Goal: Information Seeking & Learning: Learn about a topic

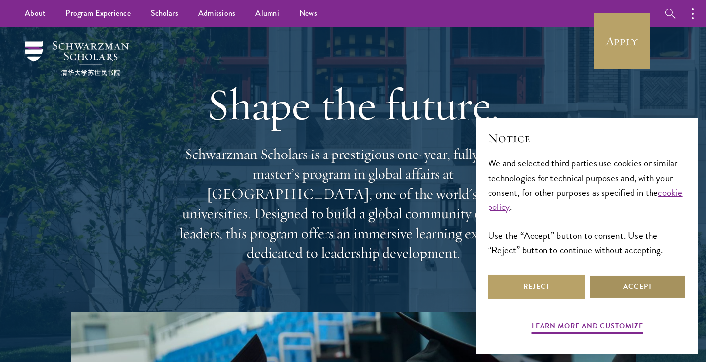
click at [631, 287] on button "Accept" at bounding box center [637, 287] width 97 height 24
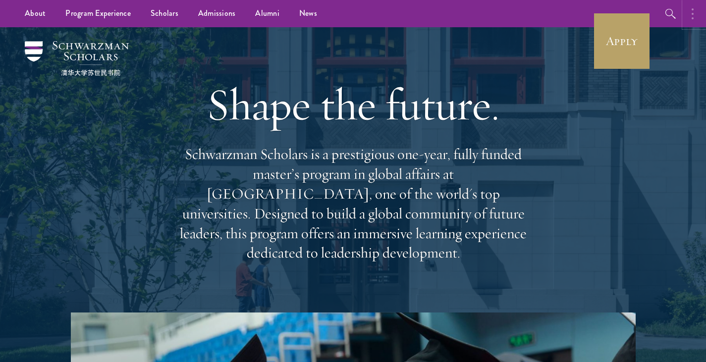
click at [688, 15] on button "button" at bounding box center [695, 13] width 22 height 27
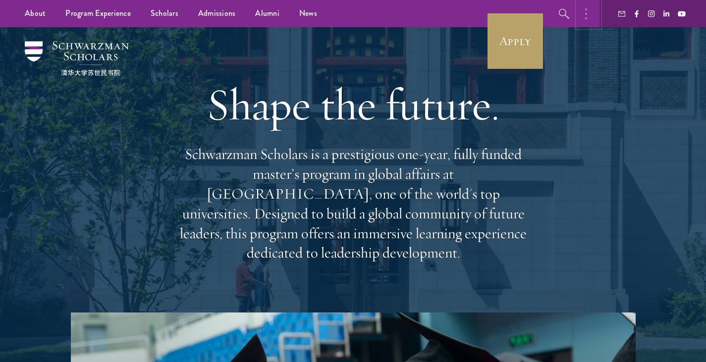
click at [583, 20] on button "button" at bounding box center [589, 13] width 22 height 27
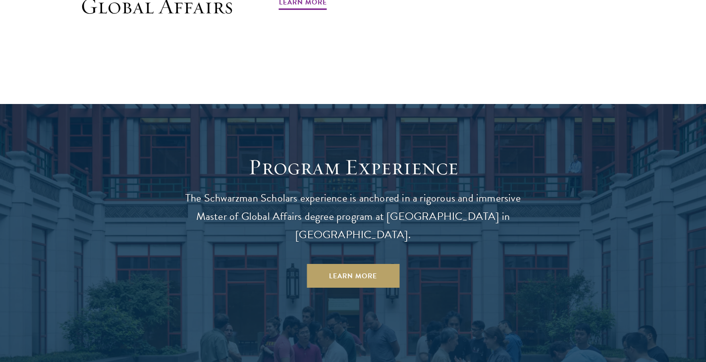
scroll to position [751, 0]
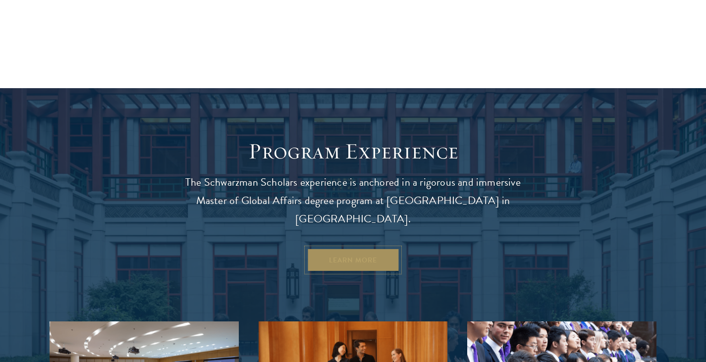
click at [350, 248] on link "Learn More" at bounding box center [353, 260] width 93 height 24
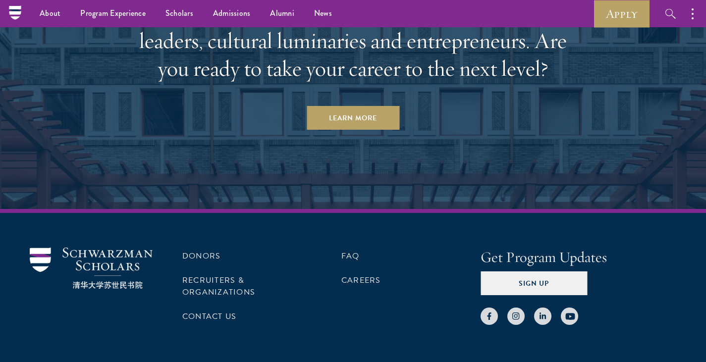
scroll to position [5111, 0]
click at [684, 14] on button "button" at bounding box center [695, 13] width 22 height 27
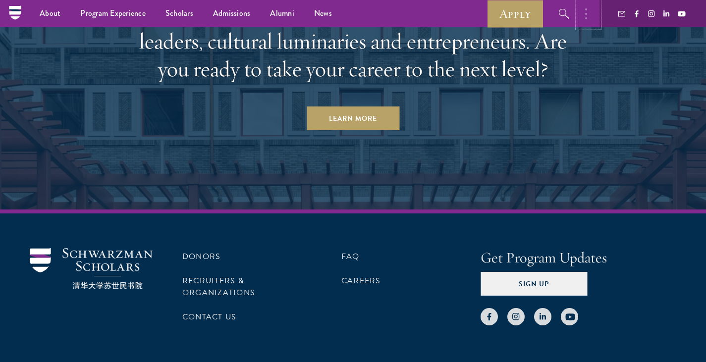
click at [590, 18] on button "button" at bounding box center [589, 13] width 22 height 27
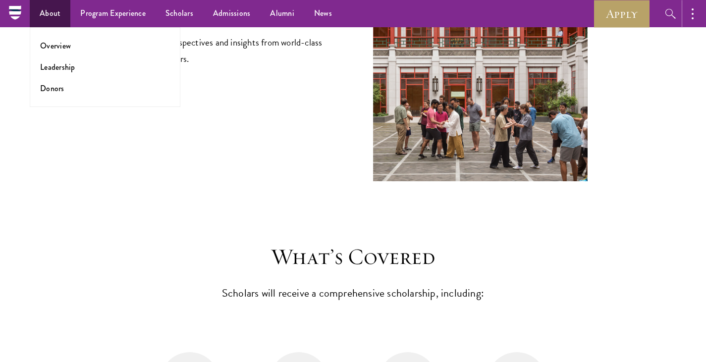
scroll to position [3728, 0]
click at [63, 45] on link "Overview" at bounding box center [55, 45] width 31 height 11
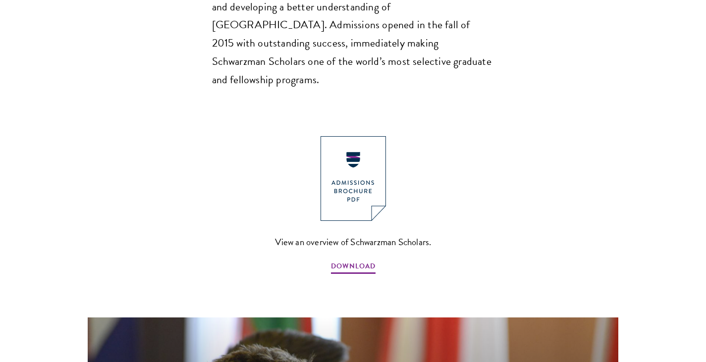
scroll to position [1022, 0]
click at [357, 260] on span "DOWNLOAD" at bounding box center [353, 267] width 45 height 15
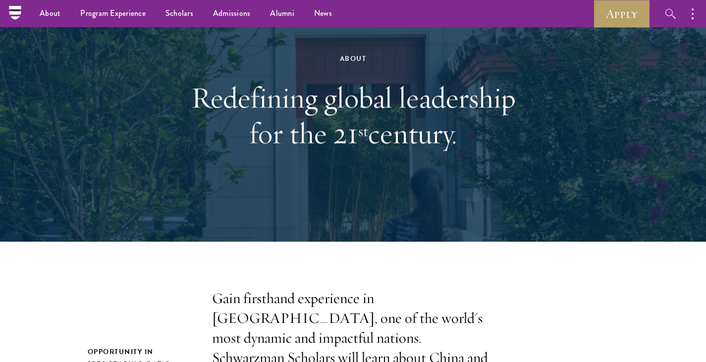
scroll to position [0, 0]
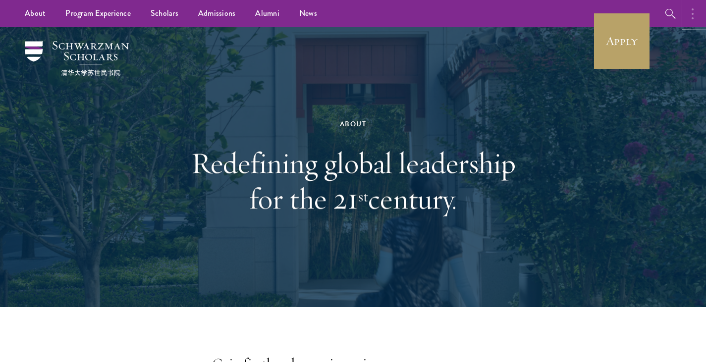
click at [698, 16] on button "button" at bounding box center [695, 13] width 22 height 27
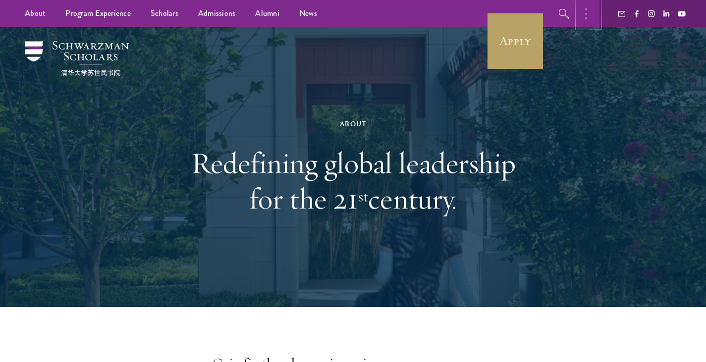
click at [587, 19] on icon "button" at bounding box center [586, 14] width 2 height 12
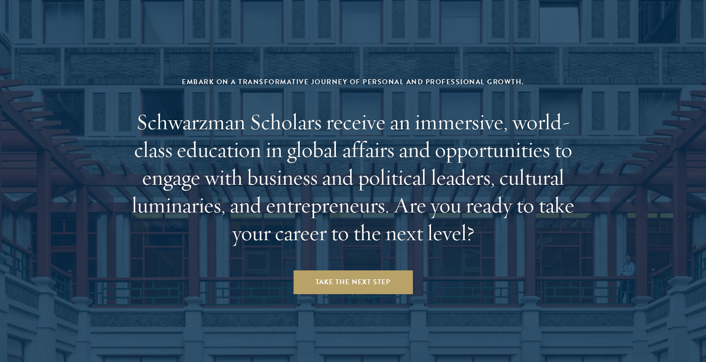
scroll to position [4149, 0]
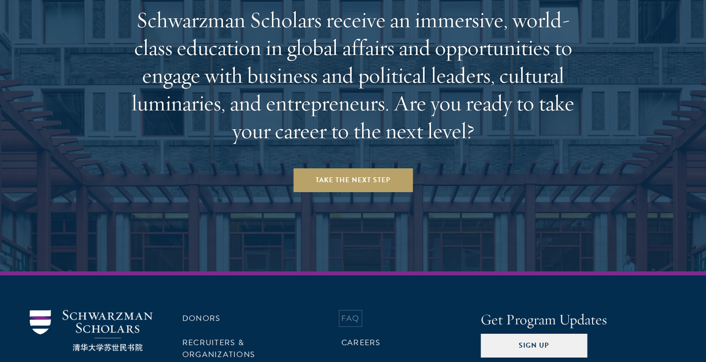
click at [356, 313] on link "FAQ" at bounding box center [350, 319] width 18 height 12
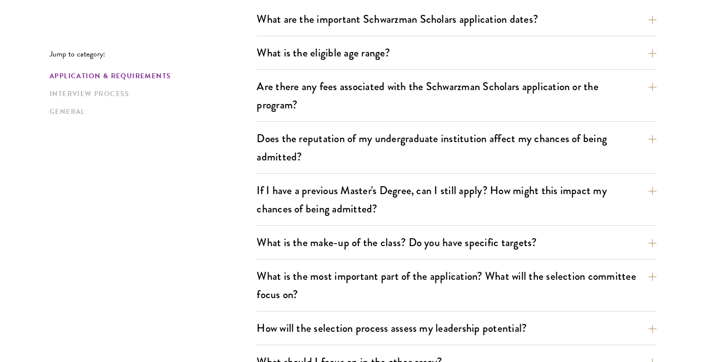
scroll to position [326, 0]
click at [650, 141] on button "Does the reputation of my undergraduate institution affect my chances of being …" at bounding box center [464, 147] width 400 height 41
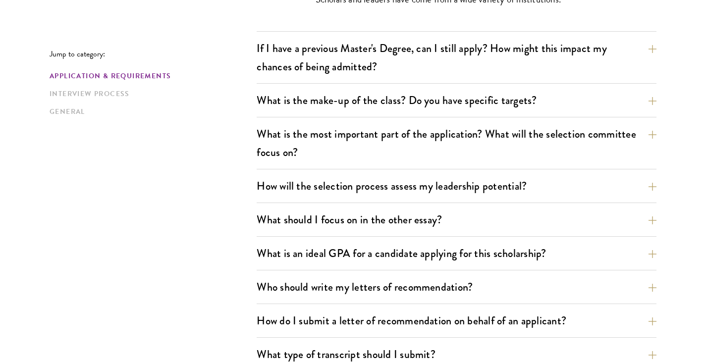
scroll to position [567, 0]
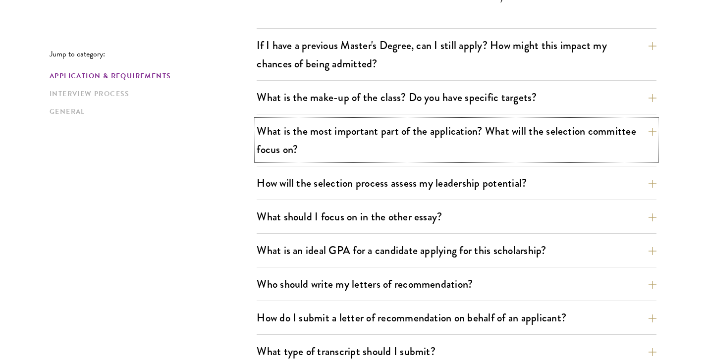
click at [650, 141] on button "What is the most important part of the application? What will the selection com…" at bounding box center [457, 140] width 400 height 41
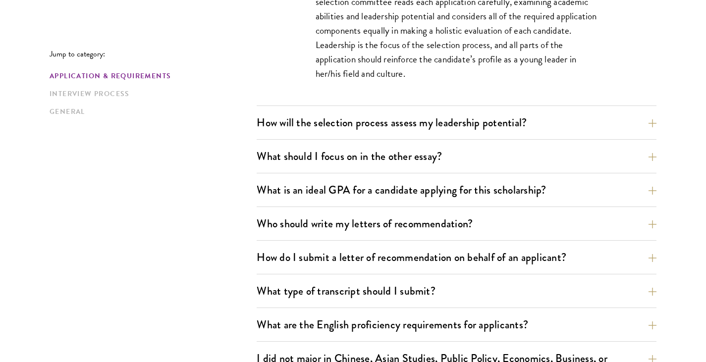
scroll to position [673, 0]
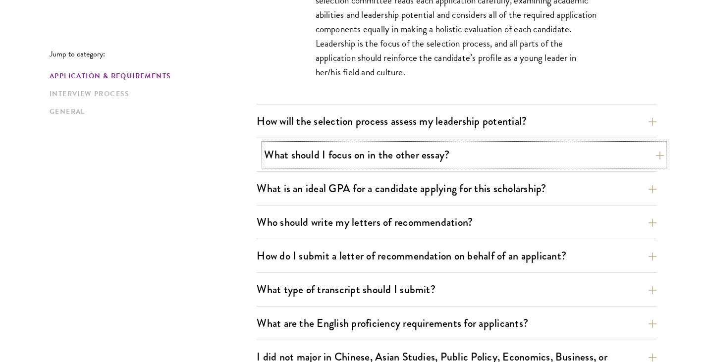
click at [656, 152] on button "What should I focus on in the other essay?" at bounding box center [464, 155] width 400 height 22
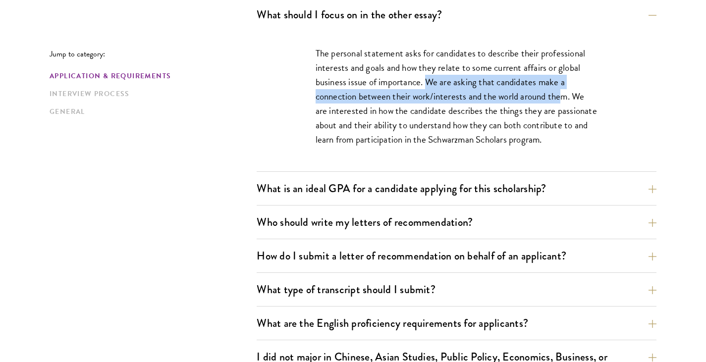
drag, startPoint x: 425, startPoint y: 84, endPoint x: 563, endPoint y: 96, distance: 138.8
click at [563, 96] on p "The personal statement asks for candidates to describe their professional inter…" at bounding box center [457, 96] width 282 height 101
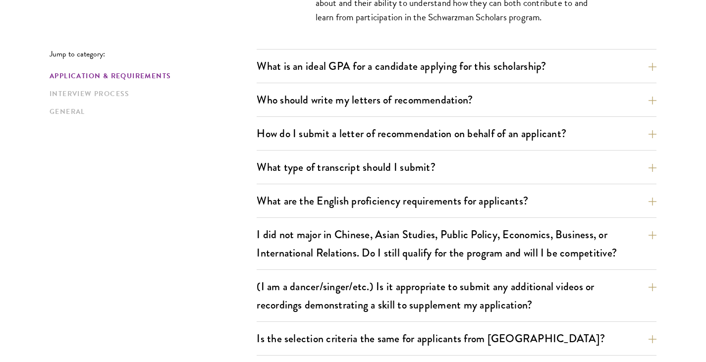
scroll to position [795, 0]
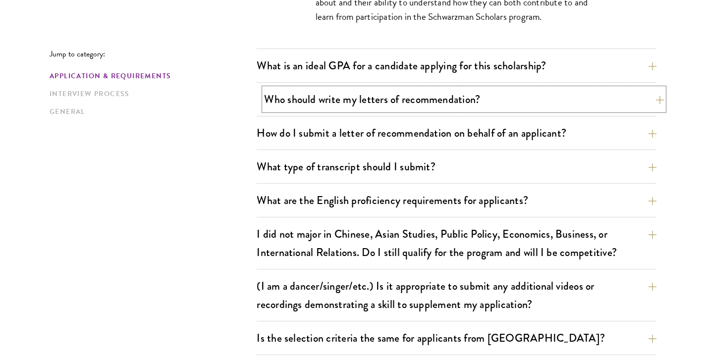
click at [584, 94] on button "Who should write my letters of recommendation?" at bounding box center [464, 99] width 400 height 22
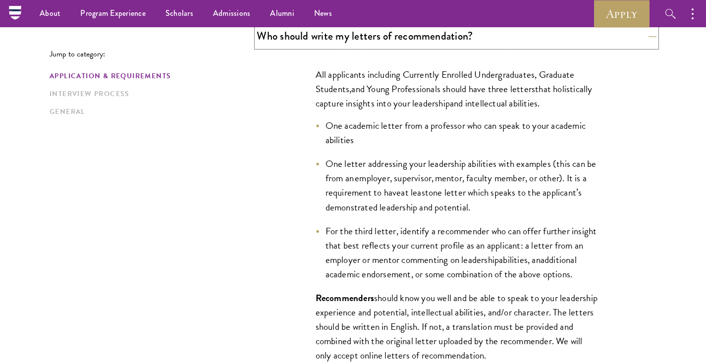
scroll to position [717, 0]
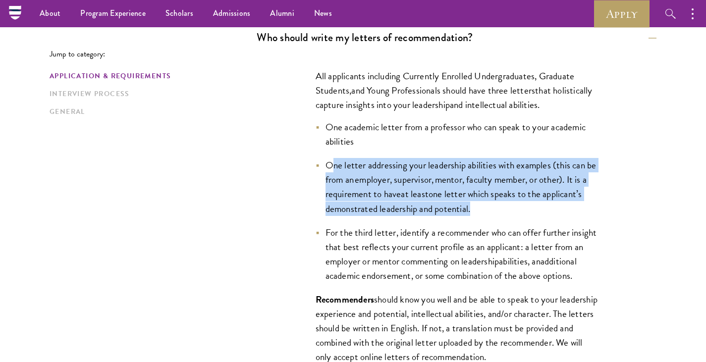
drag, startPoint x: 332, startPoint y: 166, endPoint x: 597, endPoint y: 210, distance: 268.9
click at [597, 210] on li "One letter addressing your leadership abilities with examples (this can be from…" at bounding box center [457, 186] width 282 height 57
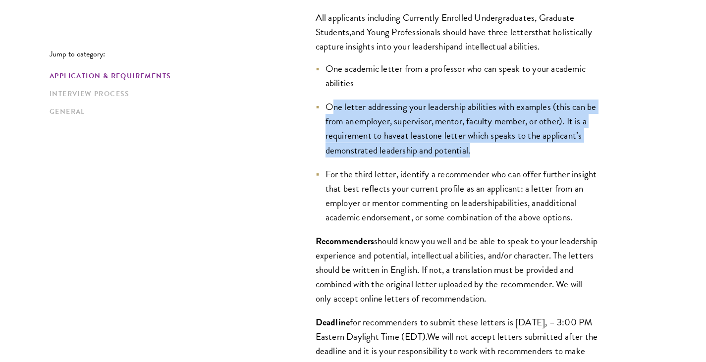
scroll to position [776, 0]
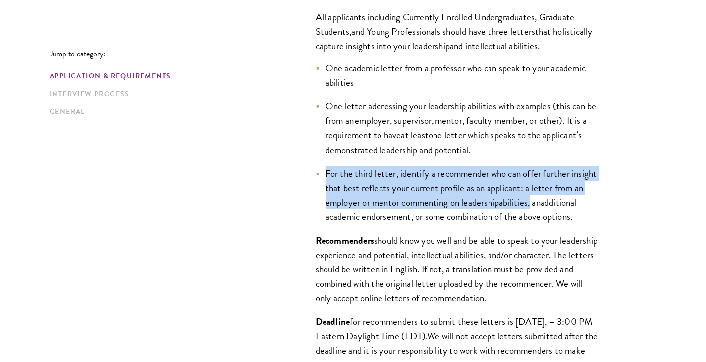
drag, startPoint x: 320, startPoint y: 171, endPoint x: 596, endPoint y: 199, distance: 277.4
click at [596, 199] on li "For the third letter, identify a recommender who can offer further insight that…" at bounding box center [457, 195] width 282 height 57
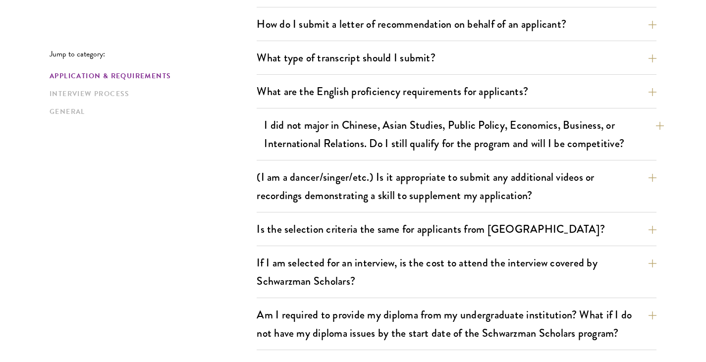
scroll to position [1215, 0]
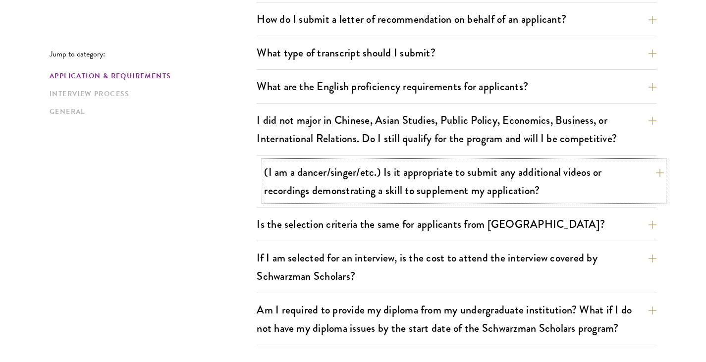
click at [649, 180] on button "(I am a dancer/singer/etc.) Is it appropriate to submit any additional videos o…" at bounding box center [464, 181] width 400 height 41
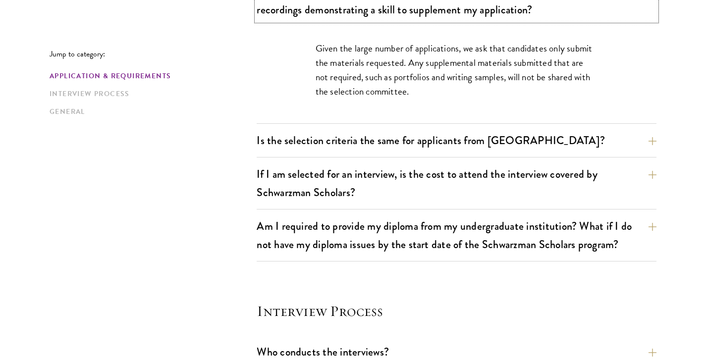
scroll to position [951, 0]
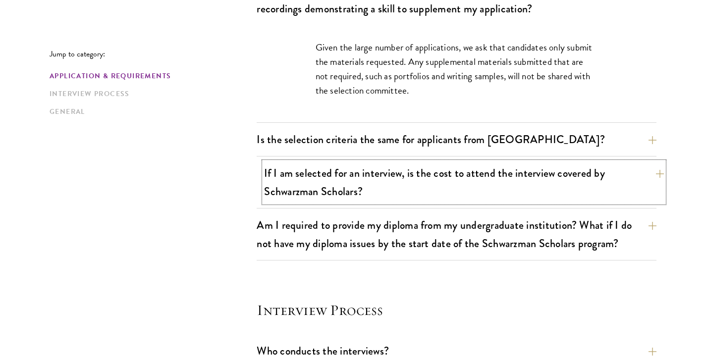
click at [651, 184] on button "If I am selected for an interview, is the cost to attend the interview covered …" at bounding box center [464, 182] width 400 height 41
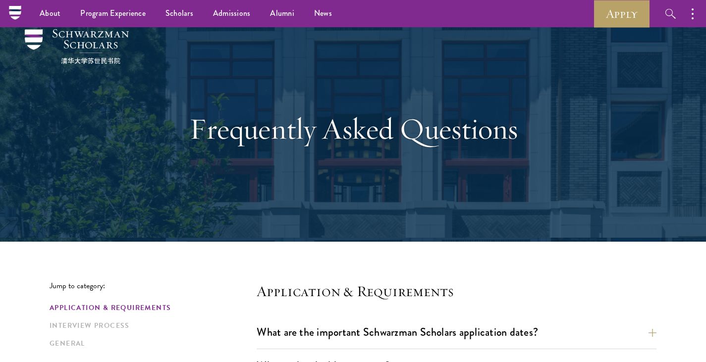
scroll to position [0, 0]
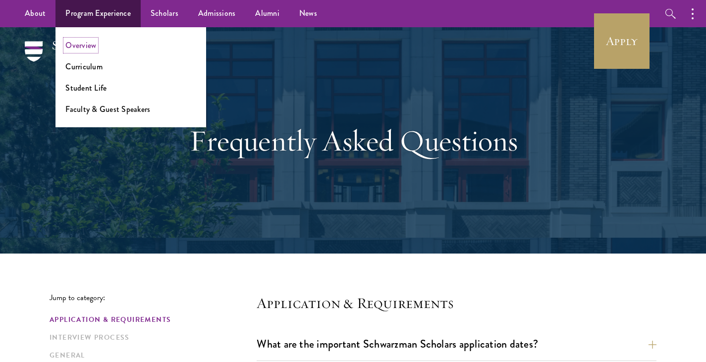
click at [92, 50] on link "Overview" at bounding box center [80, 45] width 31 height 11
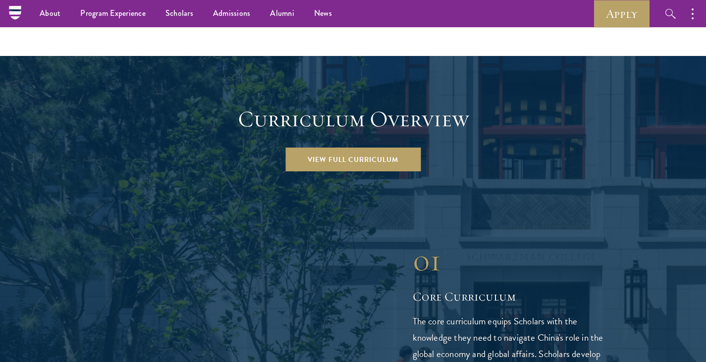
scroll to position [1331, 0]
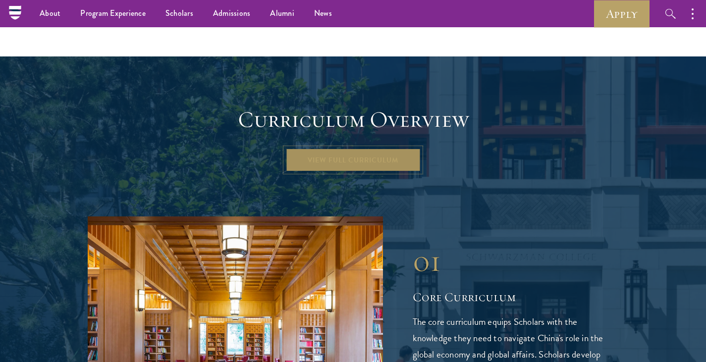
click at [344, 148] on link "View Full Curriculum" at bounding box center [352, 160] width 135 height 24
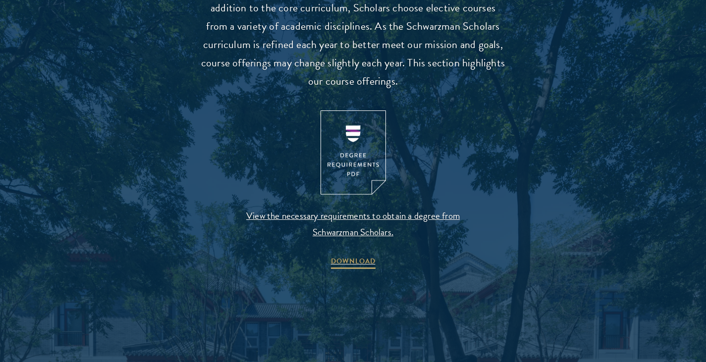
scroll to position [997, 0]
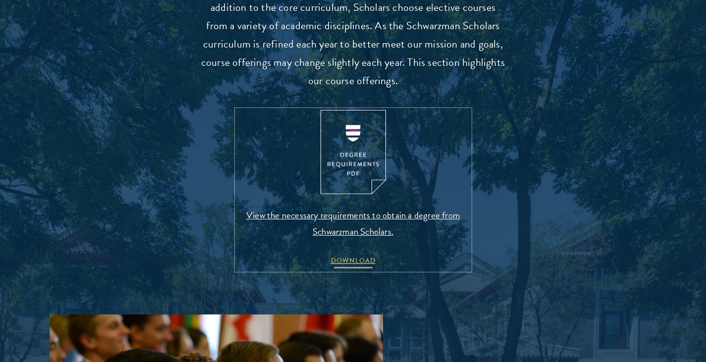
click at [353, 257] on span "DOWNLOAD" at bounding box center [353, 262] width 45 height 15
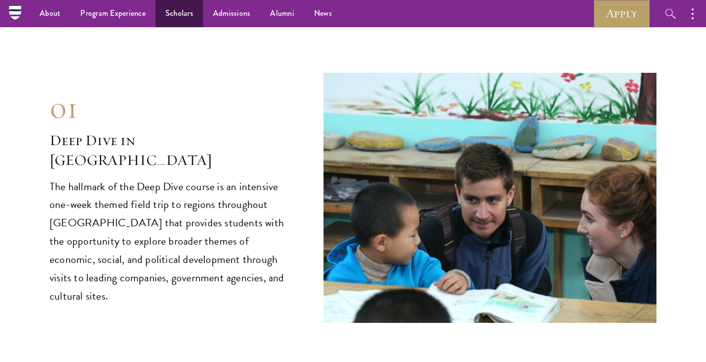
scroll to position [3875, 0]
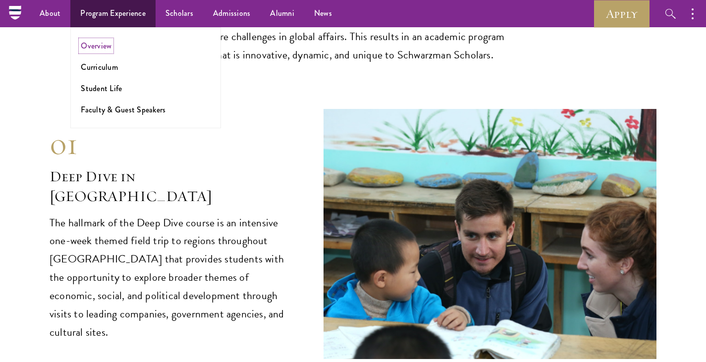
click at [91, 45] on link "Overview" at bounding box center [96, 45] width 31 height 11
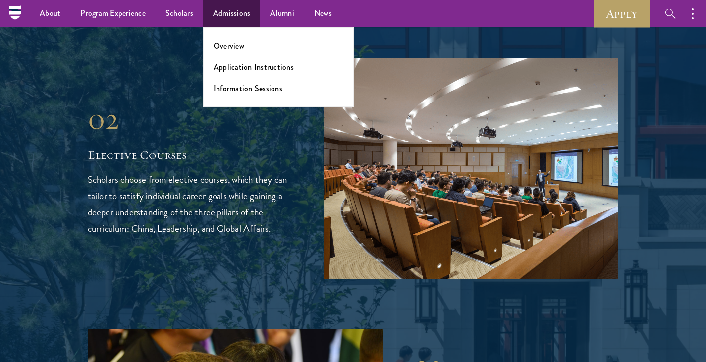
scroll to position [1759, 0]
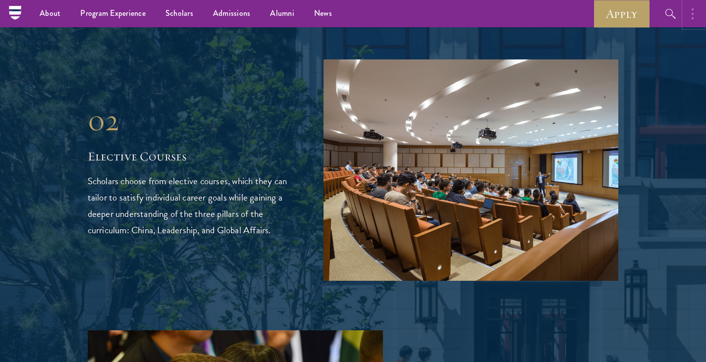
click at [693, 9] on circle "button" at bounding box center [693, 9] width 2 height 2
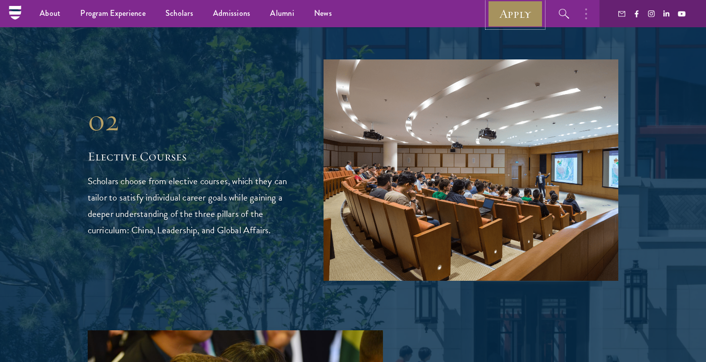
click at [515, 26] on link "Apply" at bounding box center [516, 13] width 56 height 27
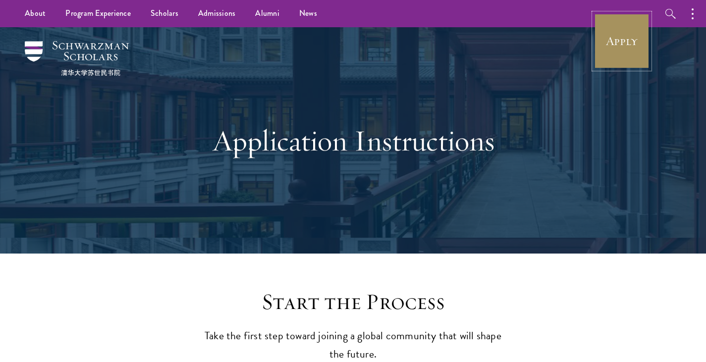
click at [609, 50] on link "Apply" at bounding box center [622, 41] width 56 height 56
drag, startPoint x: 609, startPoint y: 50, endPoint x: 458, endPoint y: 179, distance: 198.9
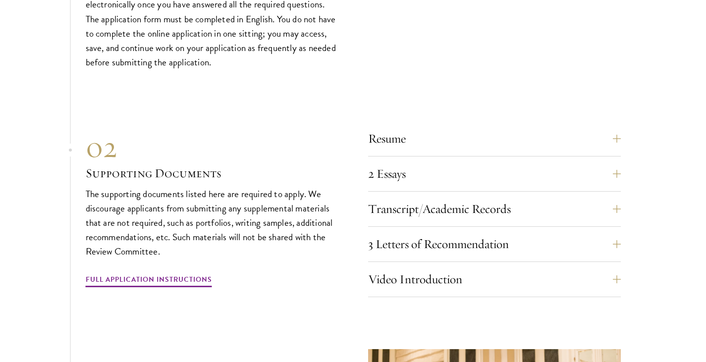
scroll to position [3336, 0]
click at [615, 168] on button "2 Essays" at bounding box center [502, 174] width 253 height 24
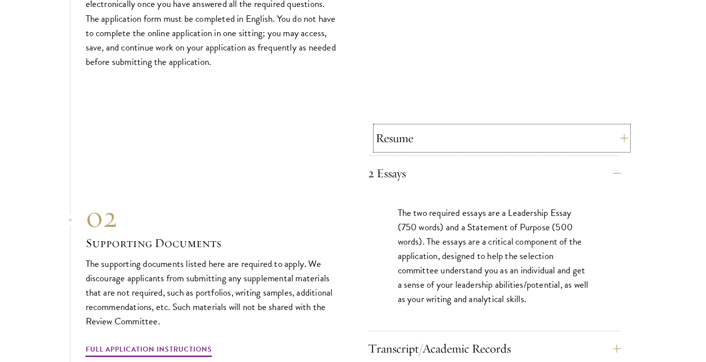
click at [618, 126] on button "Resume" at bounding box center [502, 138] width 253 height 24
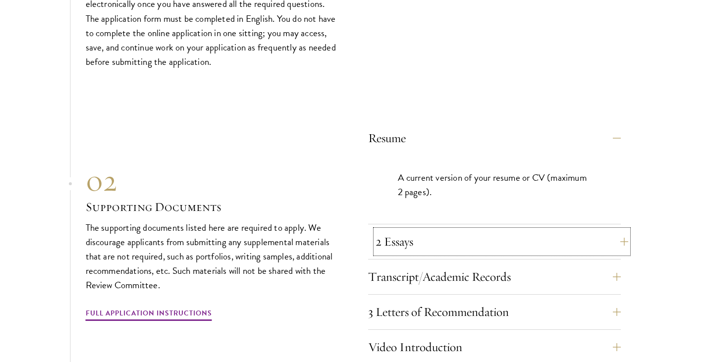
click at [604, 230] on button "2 Essays" at bounding box center [502, 242] width 253 height 24
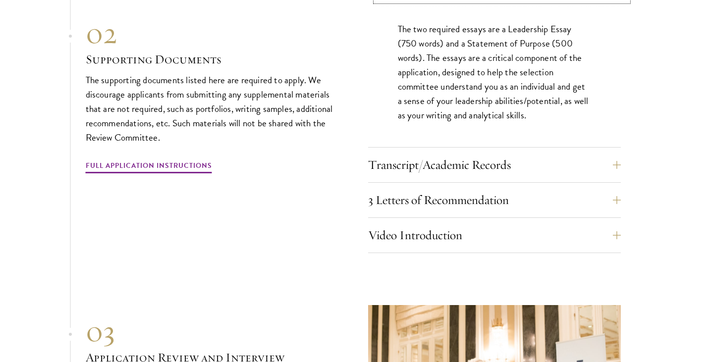
scroll to position [3520, 0]
click at [605, 228] on button "Video Introduction" at bounding box center [502, 235] width 253 height 24
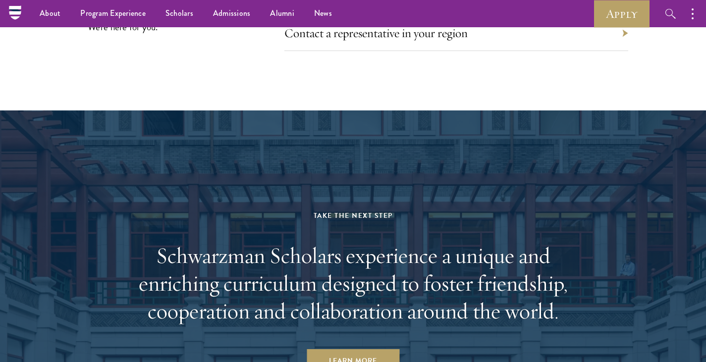
scroll to position [5017, 0]
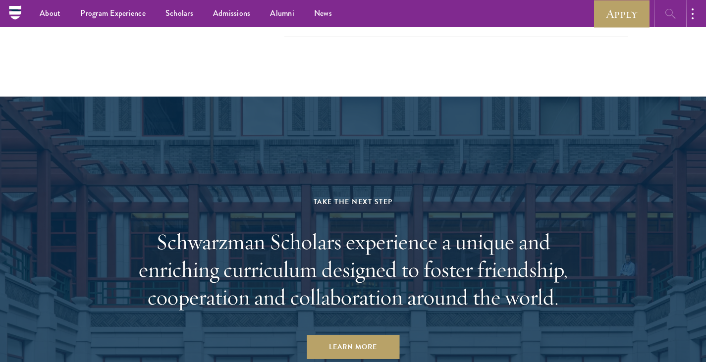
click at [662, 9] on button "button" at bounding box center [670, 13] width 27 height 27
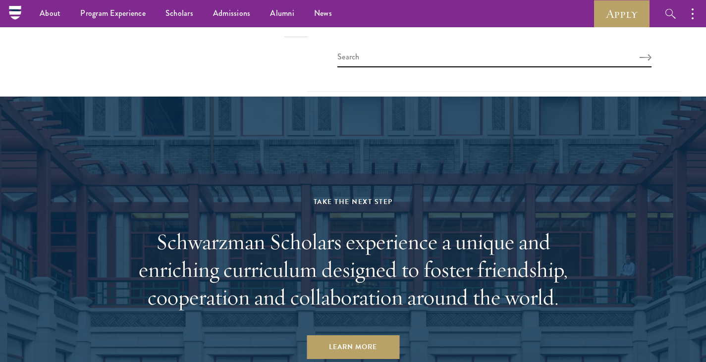
click at [505, 49] on div at bounding box center [495, 59] width 374 height 64
click at [485, 60] on input "search" at bounding box center [494, 59] width 314 height 16
type input "term dates"
click at [640, 54] on button "Search" at bounding box center [646, 57] width 12 height 7
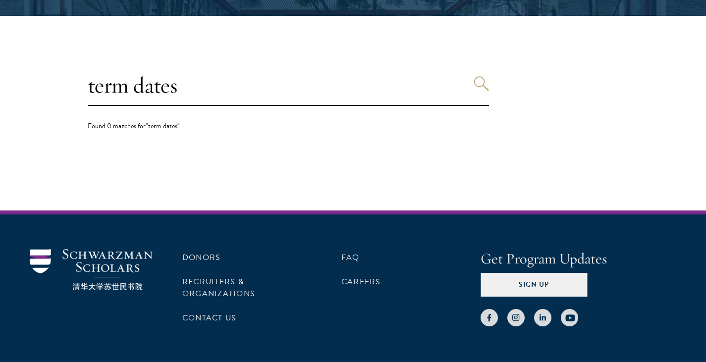
scroll to position [238, 0]
